Goal: Obtain resource: Obtain resource

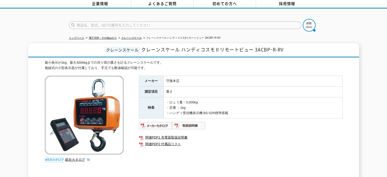
scroll to position [25, 0]
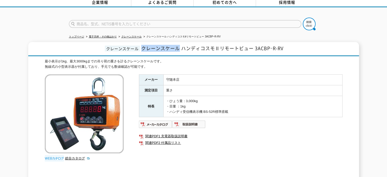
drag, startPoint x: 143, startPoint y: 46, endPoint x: 178, endPoint y: 45, distance: 35.7
click at [178, 45] on span "クレーンスケール ハンディコスモⅡリモートビュー 3ACBPｰR-RV" at bounding box center [212, 48] width 142 height 7
copy span "クレーンスケール"
click at [195, 59] on div "最小表示が1kg、最大3000kgまでの吊り荷の重さを計るクレーンスケールです。 無線式の小型表示器が付属しており、手元でも数値確認が可能です。" at bounding box center [194, 64] width 298 height 11
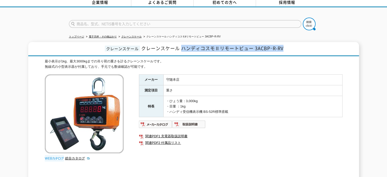
drag, startPoint x: 182, startPoint y: 44, endPoint x: 287, endPoint y: 44, distance: 104.6
click at [287, 44] on h1 "クレーンスケール クレーンスケール ハンディコスモⅡリモートビュー 3ACBPｰR-RV" at bounding box center [193, 49] width 331 height 14
copy span "ハンディコスモⅡリモートビュー 3ACBPｰR-RV"
drag, startPoint x: 319, startPoint y: 57, endPoint x: 311, endPoint y: 58, distance: 8.0
click at [319, 59] on div "最小表示が1kg、最大3000kgまでの吊り荷の重さを計るクレーンスケールです。 無線式の小型表示器が付属しており、手元でも数値確認が可能です。" at bounding box center [194, 64] width 298 height 11
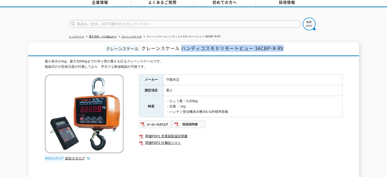
drag, startPoint x: 182, startPoint y: 43, endPoint x: 301, endPoint y: 44, distance: 118.9
click at [301, 44] on h1 "クレーンスケール クレーンスケール ハンディコスモⅡリモートビュー 3ACBPｰR-RV" at bounding box center [193, 49] width 331 height 14
copy span "ハンディコスモⅡリモートビュー 3ACBPｰR-RV"
click at [262, 135] on link "関連PDF1 充電器取扱説明書" at bounding box center [241, 136] width 204 height 7
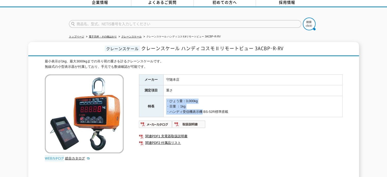
drag, startPoint x: 166, startPoint y: 96, endPoint x: 200, endPoint y: 108, distance: 36.1
click at [200, 108] on td "・ひょう量：3,000kg ・目量 ：1kg ・ハンディ受信機表示機 BS-52R標準搭載" at bounding box center [252, 106] width 179 height 21
drag, startPoint x: 193, startPoint y: 105, endPoint x: 183, endPoint y: 108, distance: 10.7
click at [193, 105] on td "・ひょう量：3,000kg ・目量 ：1kg ・ハンディ受信機表示機 BS-52R標準搭載" at bounding box center [252, 106] width 179 height 21
click at [152, 123] on img at bounding box center [155, 124] width 33 height 8
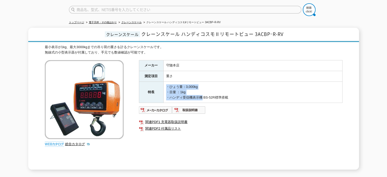
scroll to position [51, 0]
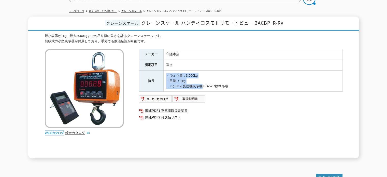
click at [189, 91] on div "メーカー 守随本店 測定項目 重さ 特長 ・ひょう量：3,000kg ・目量 ：1kg ・ハンディ受信機表示機 BS-52R標準搭載 関連PDF1 充電器取扱…" at bounding box center [241, 103] width 204 height 109
click at [189, 95] on img at bounding box center [188, 99] width 33 height 8
